Goal: Task Accomplishment & Management: Use online tool/utility

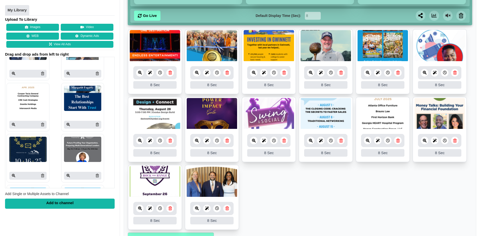
scroll to position [893, 0]
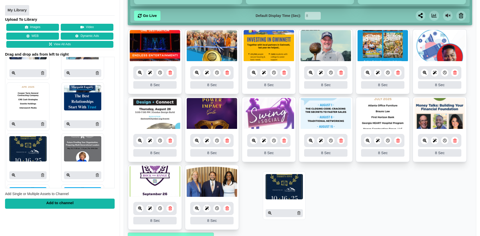
drag, startPoint x: 26, startPoint y: 147, endPoint x: 282, endPoint y: 185, distance: 259.2
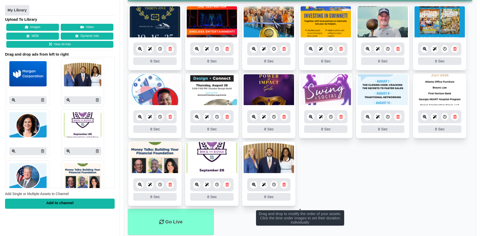
scroll to position [89, 0]
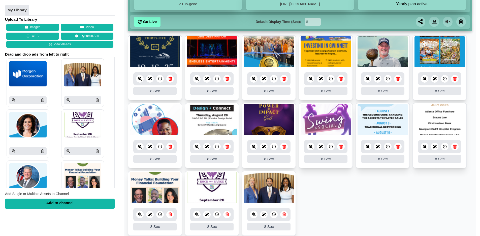
click at [351, 201] on ul "8 8 Sec Fade In Scale In Swirl In Slide In Slide Elliptic Roll In Swing In Save…" at bounding box center [300, 136] width 345 height 203
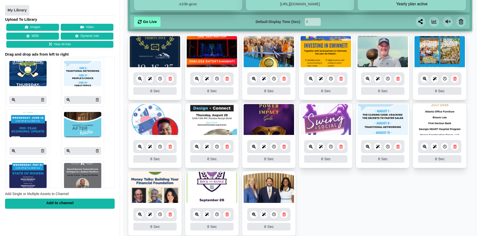
scroll to position [658, 0]
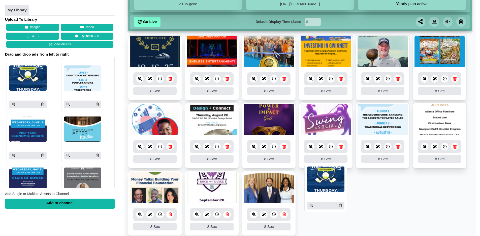
drag, startPoint x: 77, startPoint y: 84, endPoint x: 326, endPoint y: 180, distance: 266.2
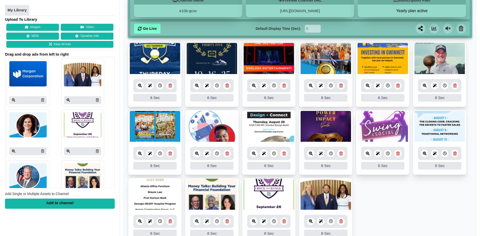
scroll to position [134, 0]
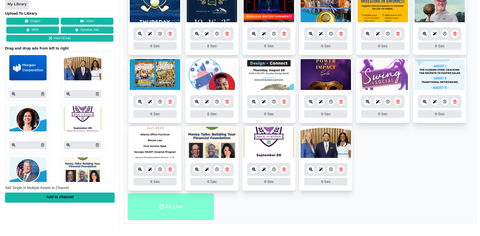
click at [170, 207] on li "Go Live" at bounding box center [171, 206] width 86 height 26
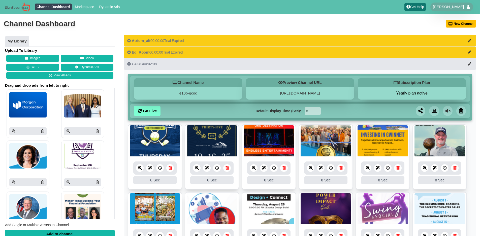
click at [141, 168] on icon at bounding box center [140, 168] width 4 height 4
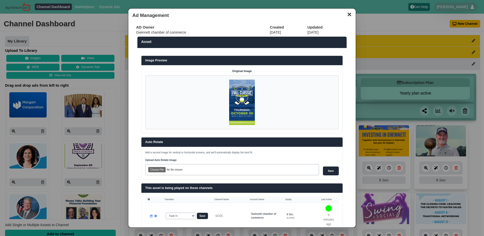
click at [347, 16] on button "✕" at bounding box center [349, 14] width 10 height 8
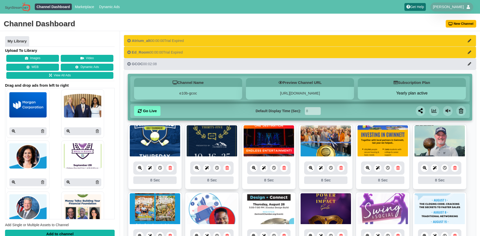
click at [364, 22] on div "Channel Dashboard New Channel" at bounding box center [240, 24] width 480 height 14
